Goal: Use online tool/utility: Utilize a website feature to perform a specific function

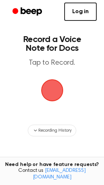
click at [59, 94] on span "button" at bounding box center [52, 90] width 22 height 22
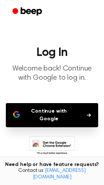
click at [59, 110] on button "Continue with Google" at bounding box center [52, 115] width 93 height 24
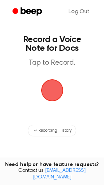
click at [49, 92] on span "button" at bounding box center [52, 90] width 37 height 37
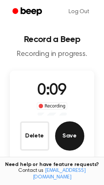
click at [64, 138] on button "Save" at bounding box center [69, 136] width 29 height 29
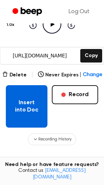
scroll to position [165, 0]
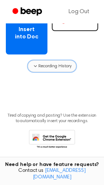
click at [43, 65] on span "Recording History" at bounding box center [54, 66] width 33 height 7
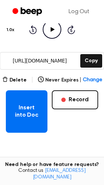
scroll to position [0, 0]
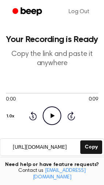
click at [54, 116] on icon at bounding box center [53, 116] width 4 height 5
click at [52, 115] on icon "Pause Audio" at bounding box center [52, 116] width 19 height 19
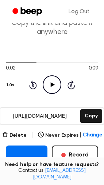
scroll to position [73, 0]
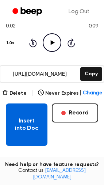
click at [35, 127] on button "Insert into Doc" at bounding box center [27, 125] width 42 height 42
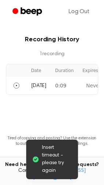
scroll to position [256, 0]
